Goal: Information Seeking & Learning: Learn about a topic

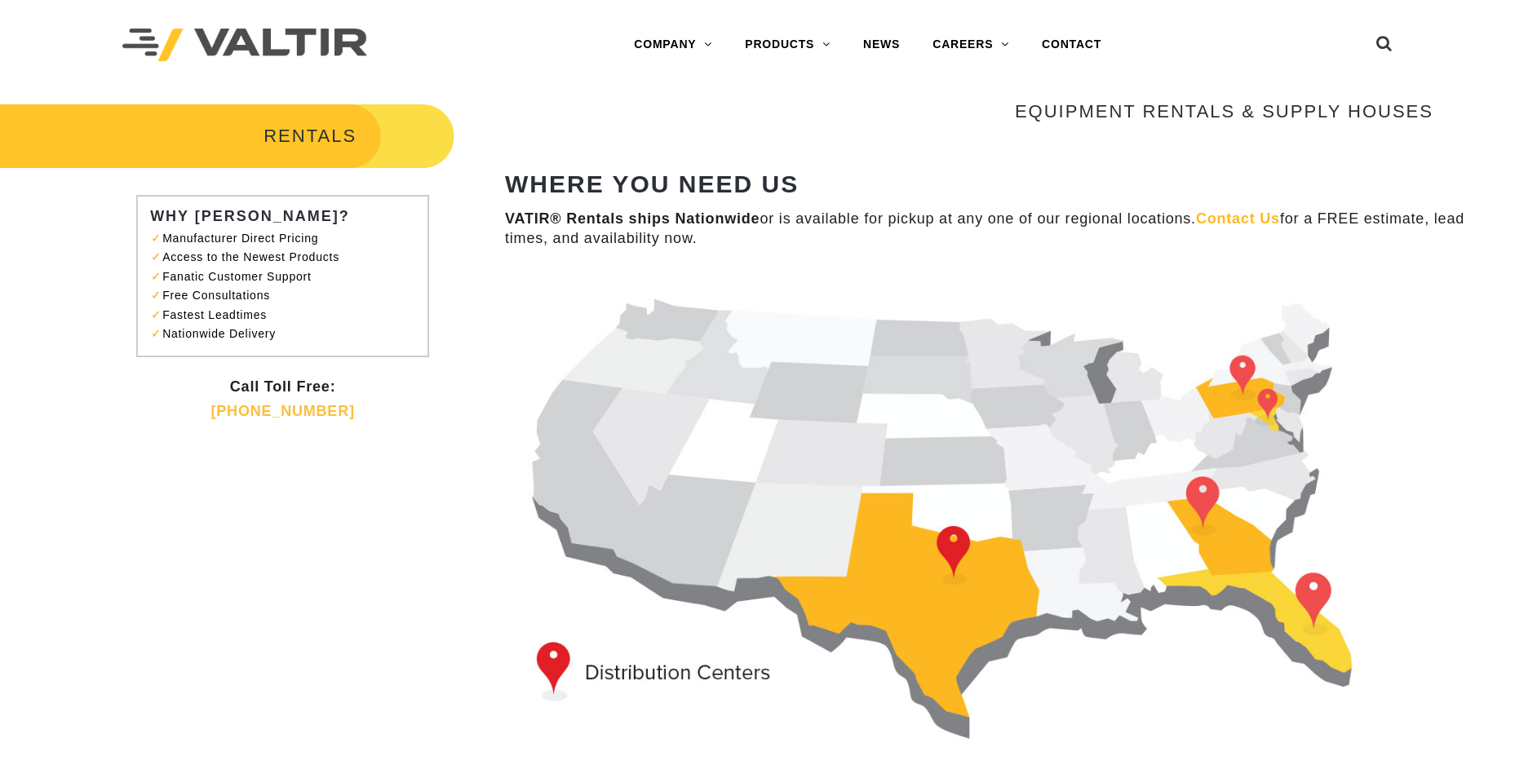
click at [956, 551] on img at bounding box center [969, 509] width 928 height 475
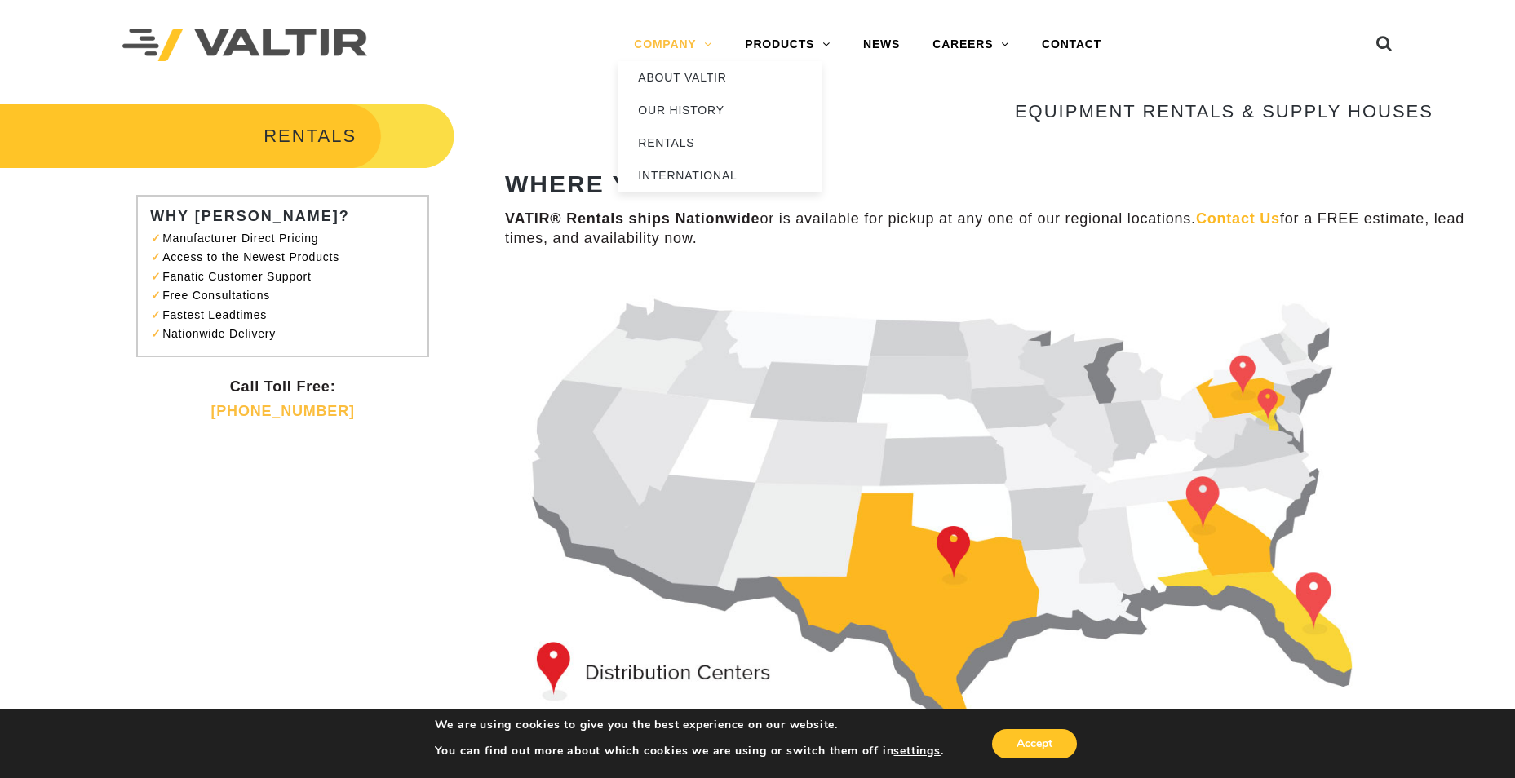
click at [674, 33] on link "COMPANY" at bounding box center [672, 45] width 111 height 33
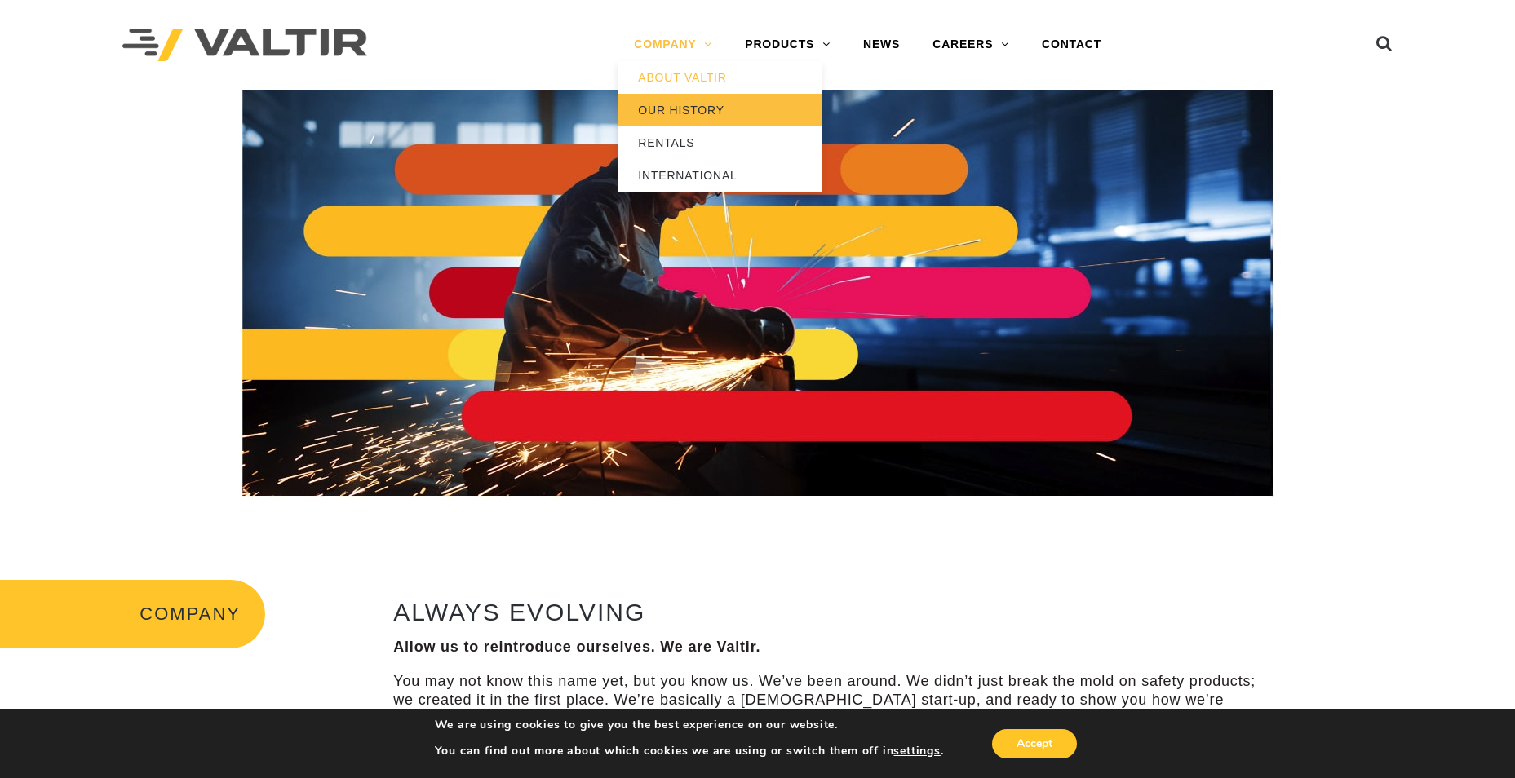
click at [683, 105] on link "OUR HISTORY" at bounding box center [719, 110] width 204 height 33
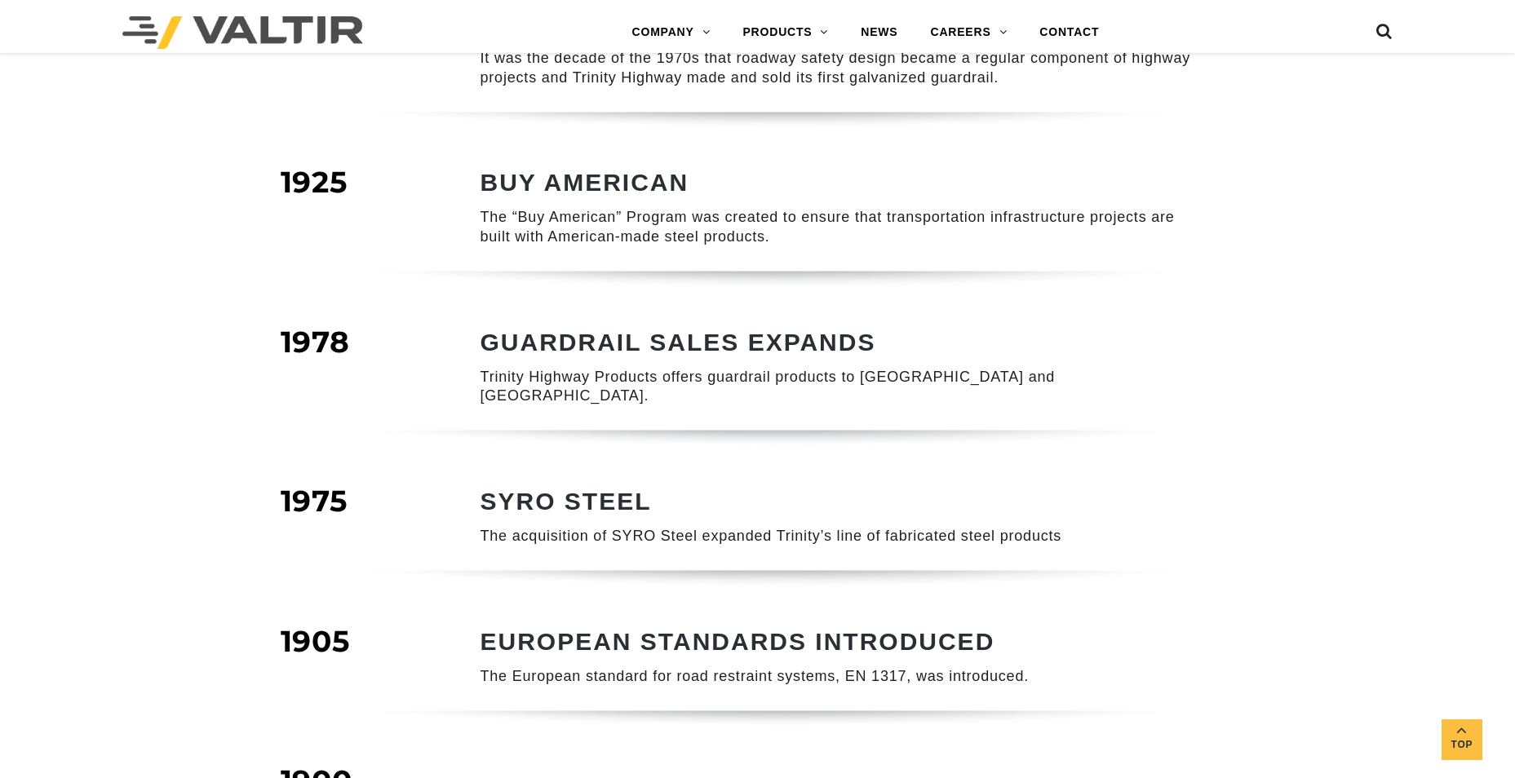
scroll to position [652, 0]
